Goal: Task Accomplishment & Management: Manage account settings

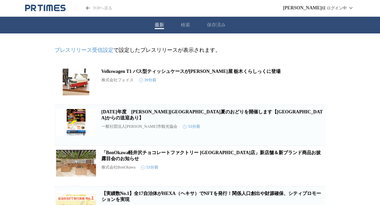
click at [88, 9] on icon "PR TIMESのトップページはこちら" at bounding box center [88, 7] width 4 height 3
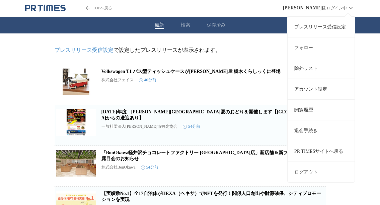
click at [329, 97] on link "アカウント設定" at bounding box center [321, 89] width 67 height 21
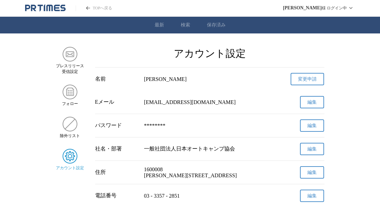
click at [70, 154] on img at bounding box center [70, 156] width 15 height 15
click at [311, 104] on span "編集" at bounding box center [312, 103] width 9 height 6
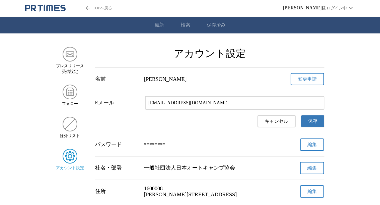
drag, startPoint x: 164, startPoint y: 105, endPoint x: 124, endPoint y: 101, distance: 40.1
click at [125, 101] on div "Eメール yokota@autocamp.or.jp" at bounding box center [210, 103] width 230 height 14
type input "miki.koda@autocamp.or.jp"
click at [309, 123] on span "保存" at bounding box center [312, 122] width 9 height 6
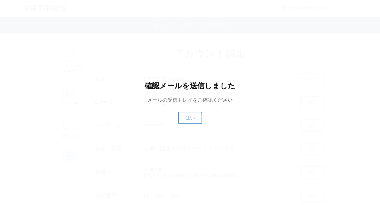
click at [193, 121] on span "はい" at bounding box center [190, 118] width 9 height 6
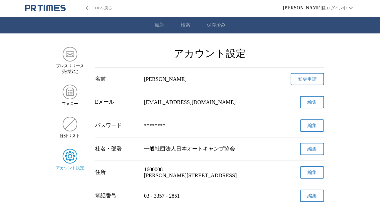
click at [311, 79] on link "変更申請" at bounding box center [308, 79] width 34 height 12
click at [104, 6] on link "TOPへ戻る" at bounding box center [94, 8] width 37 height 6
